Goal: Transaction & Acquisition: Subscribe to service/newsletter

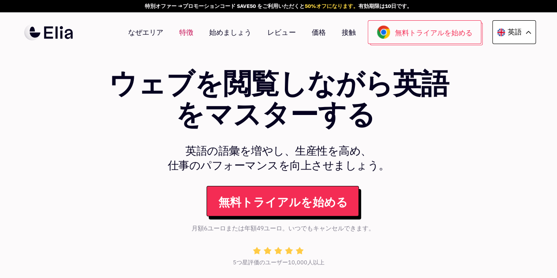
click at [192, 32] on font "特徴" at bounding box center [186, 32] width 14 height 9
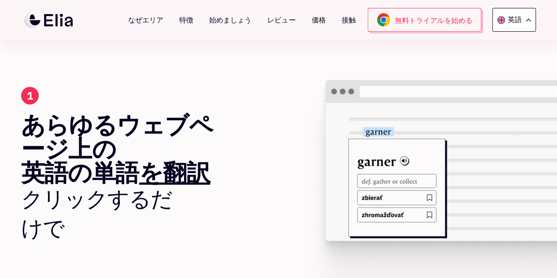
scroll to position [251, 0]
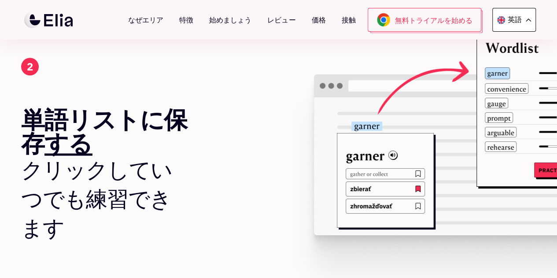
drag, startPoint x: 254, startPoint y: 104, endPoint x: 249, endPoint y: 164, distance: 60.0
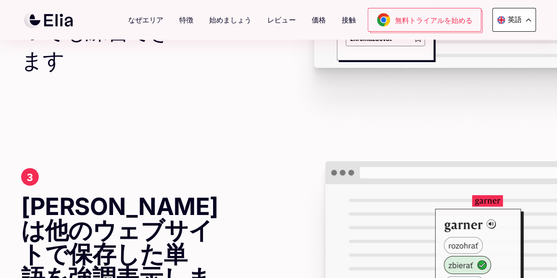
drag, startPoint x: 206, startPoint y: 133, endPoint x: 211, endPoint y: 188, distance: 55.2
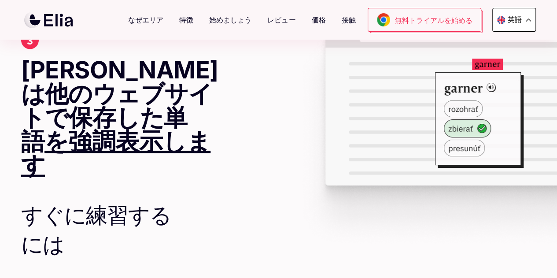
drag, startPoint x: 211, startPoint y: 112, endPoint x: 211, endPoint y: 147, distance: 35.2
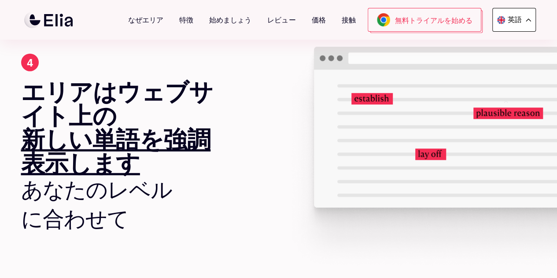
drag, startPoint x: 228, startPoint y: 124, endPoint x: 217, endPoint y: 188, distance: 65.3
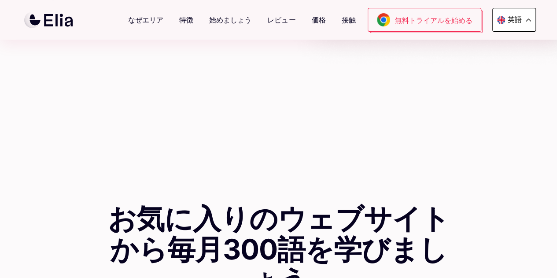
scroll to position [1420, 0]
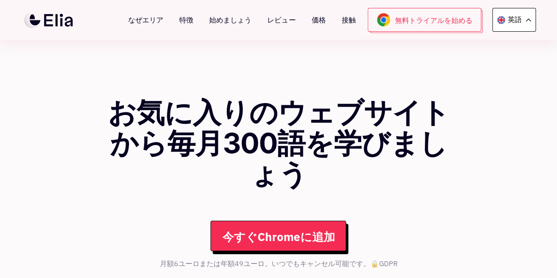
drag, startPoint x: 219, startPoint y: 134, endPoint x: 215, endPoint y: 202, distance: 68.4
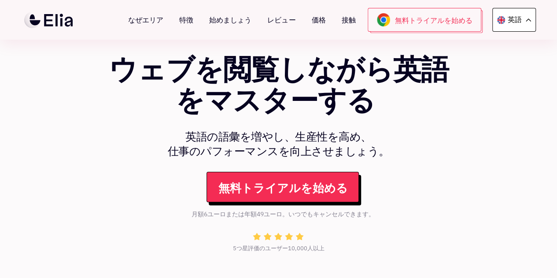
scroll to position [0, 0]
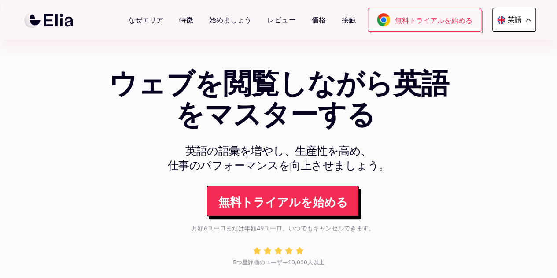
drag, startPoint x: 477, startPoint y: 188, endPoint x: 476, endPoint y: 88, distance: 100.4
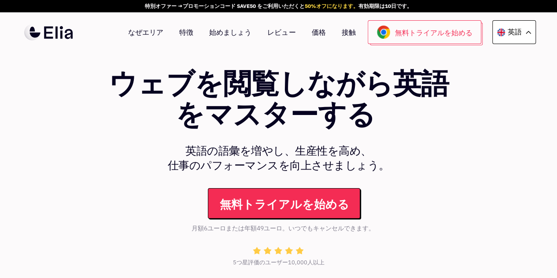
click at [277, 197] on font "無料トライアルを始める" at bounding box center [283, 203] width 129 height 15
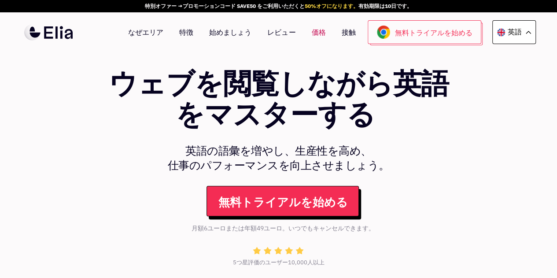
click at [318, 32] on font "価格" at bounding box center [318, 32] width 14 height 9
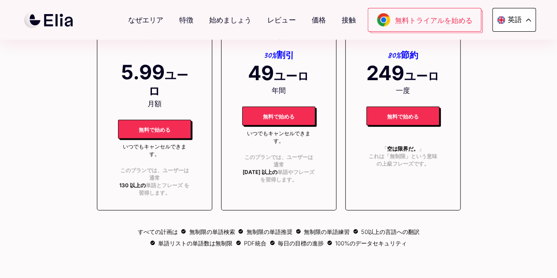
scroll to position [2855, 0]
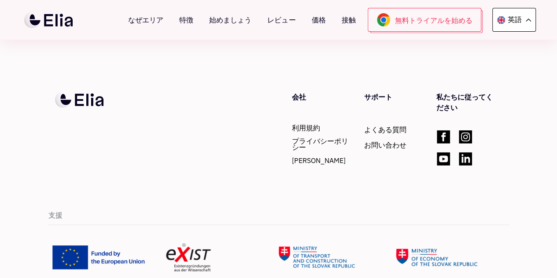
drag, startPoint x: 87, startPoint y: 88, endPoint x: 70, endPoint y: 198, distance: 110.5
